Goal: Navigation & Orientation: Find specific page/section

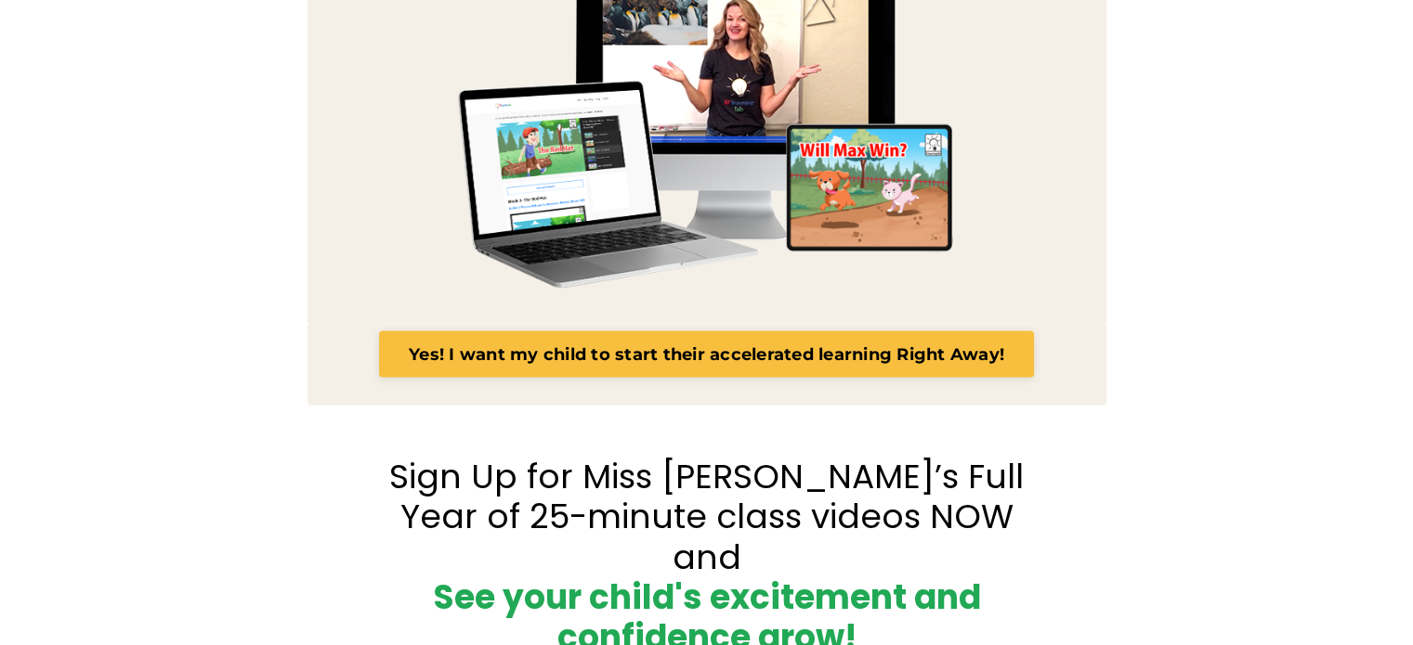
scroll to position [3394, 0]
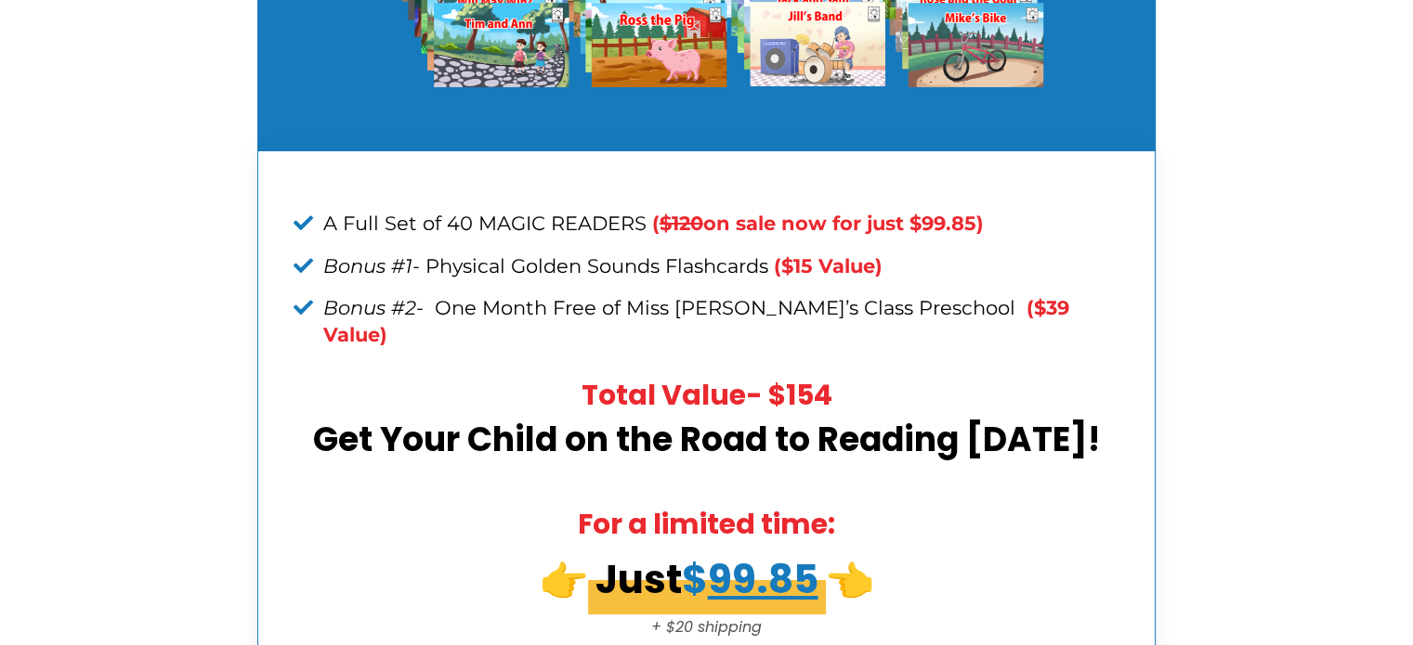
scroll to position [7982, 0]
